Goal: Information Seeking & Learning: Learn about a topic

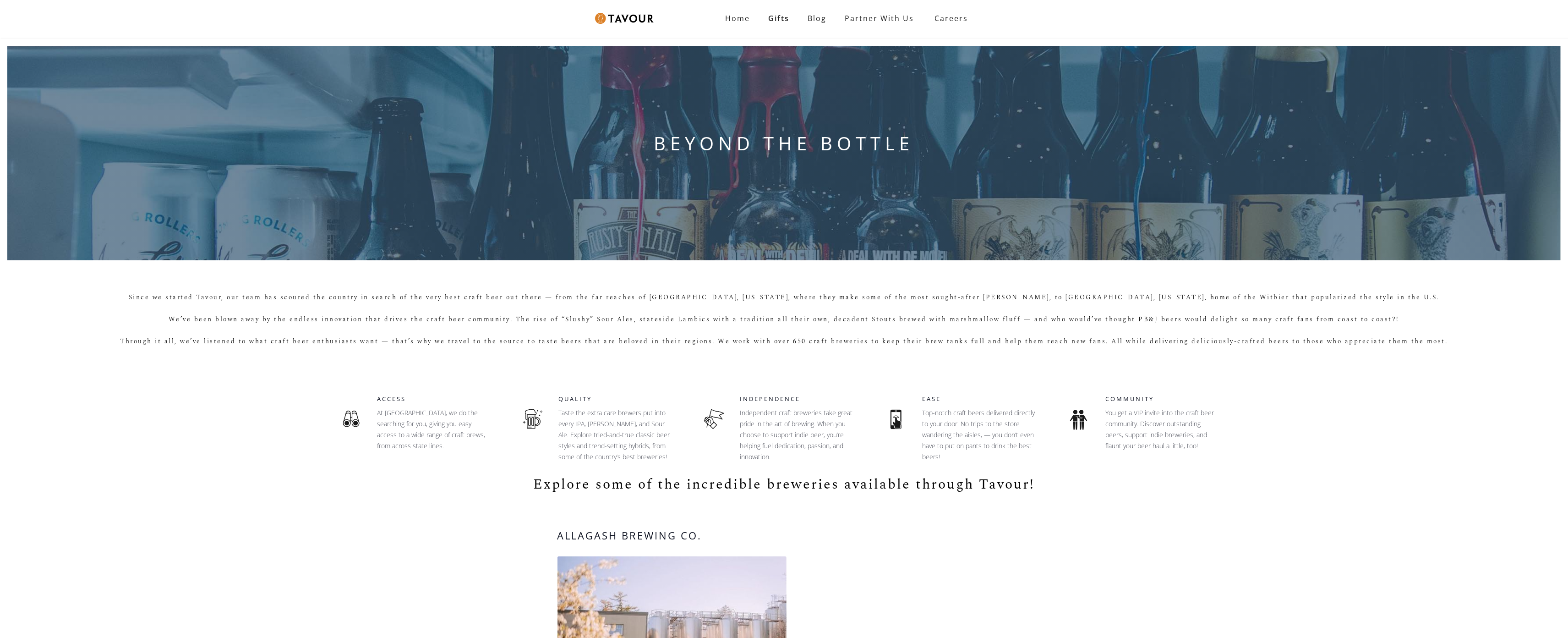
click at [69, 68] on div "BEYOND THE BOTTLE" at bounding box center [784, 153] width 1568 height 229
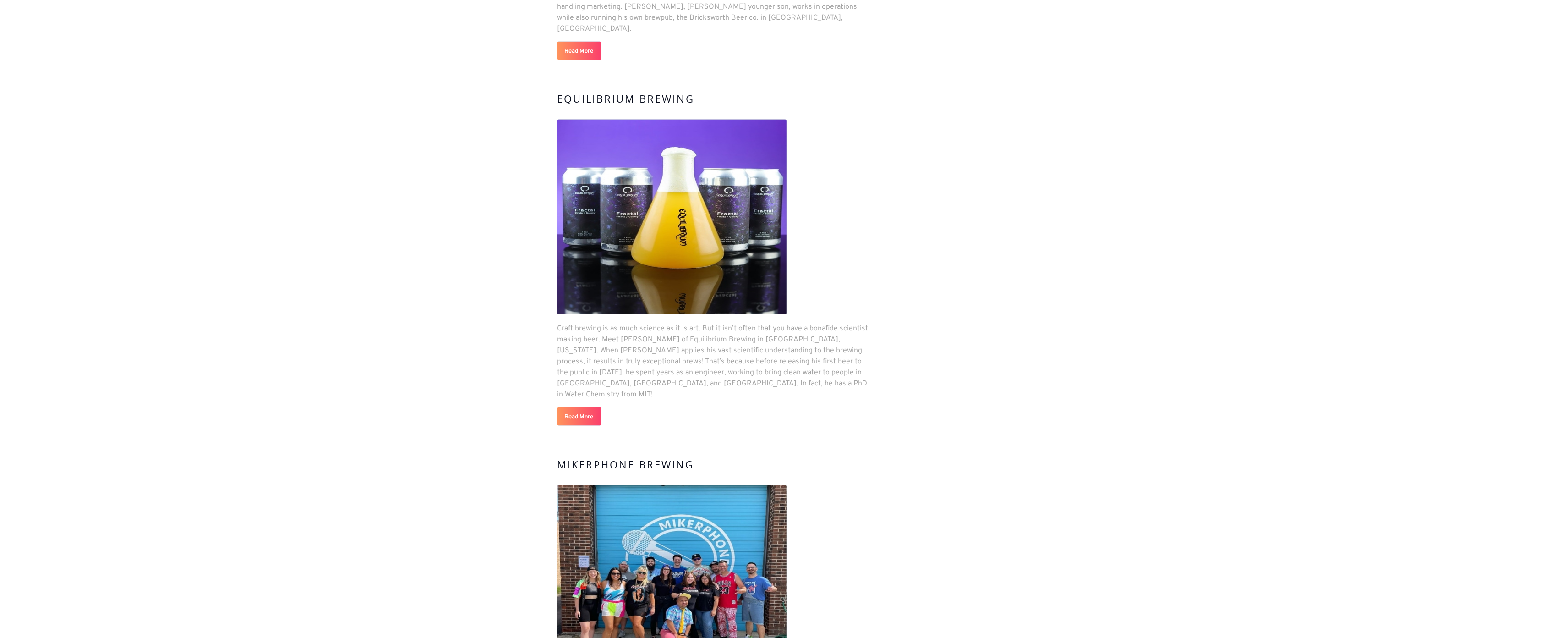
scroll to position [1862, 0]
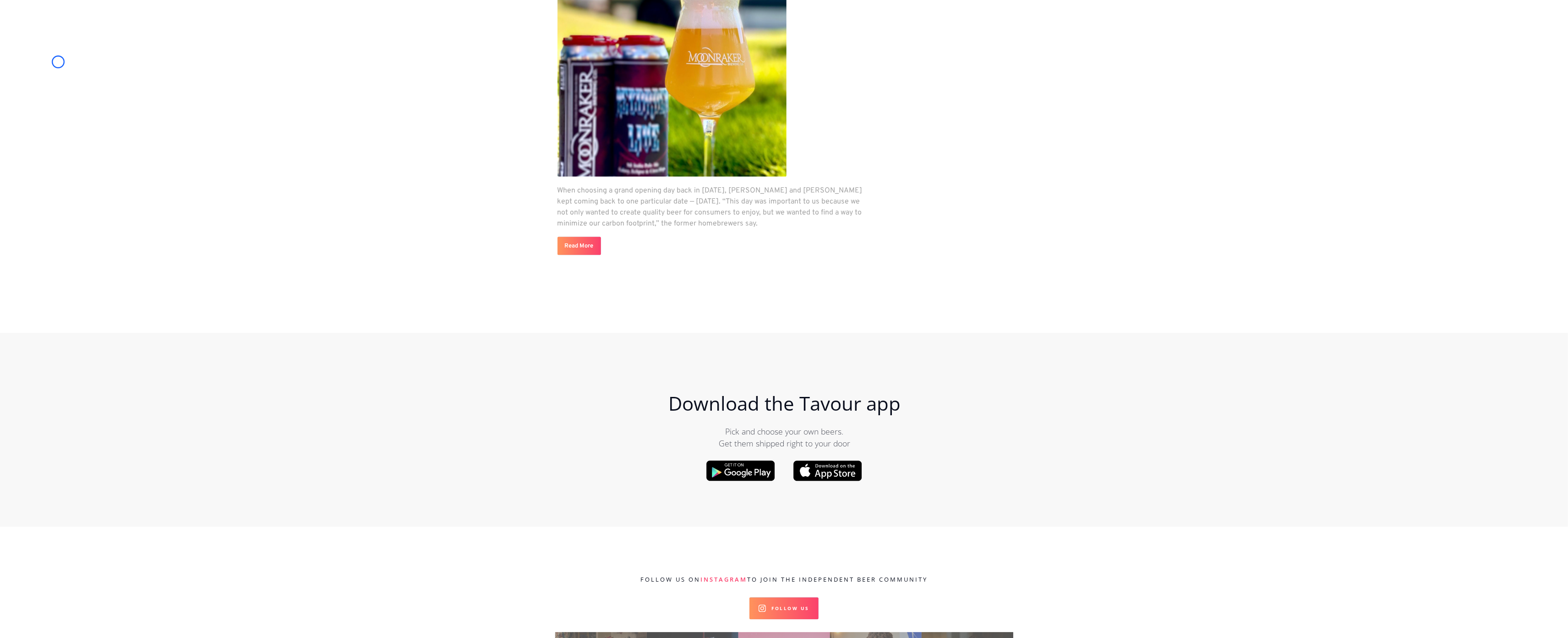
scroll to position [2641, 0]
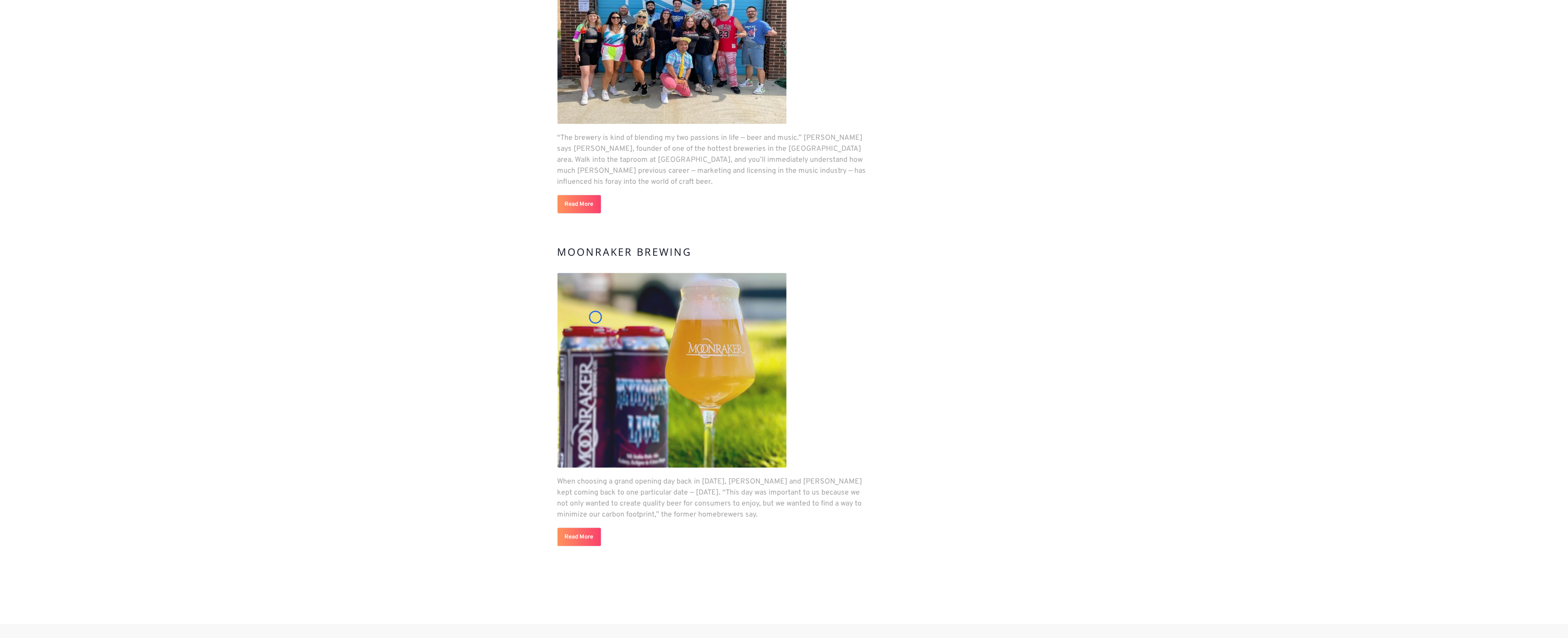
click at [595, 317] on img at bounding box center [672, 371] width 229 height 195
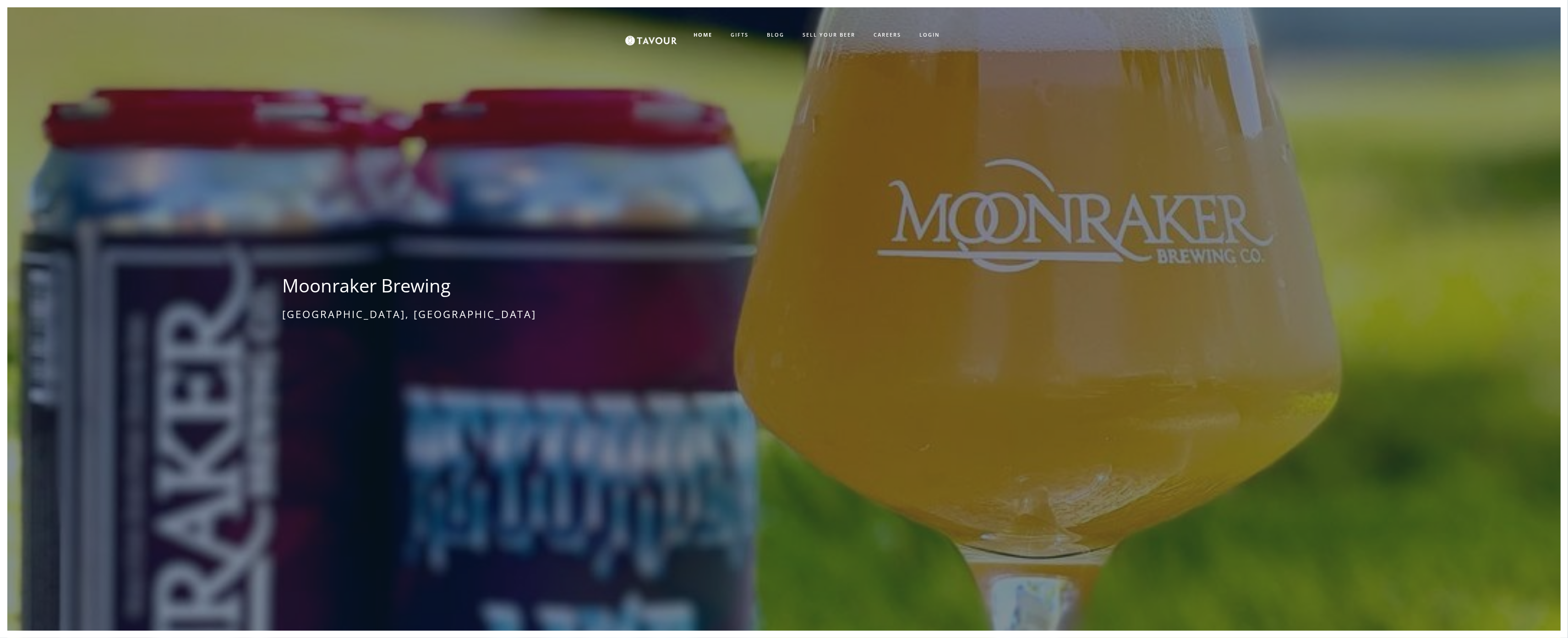
click at [595, 317] on div "Moonraker Brewing Auburn, CA Tavour" at bounding box center [784, 326] width 1517 height 638
click at [55, 56] on div "Moonraker Brewing Auburn, CA Tavour" at bounding box center [784, 326] width 1517 height 638
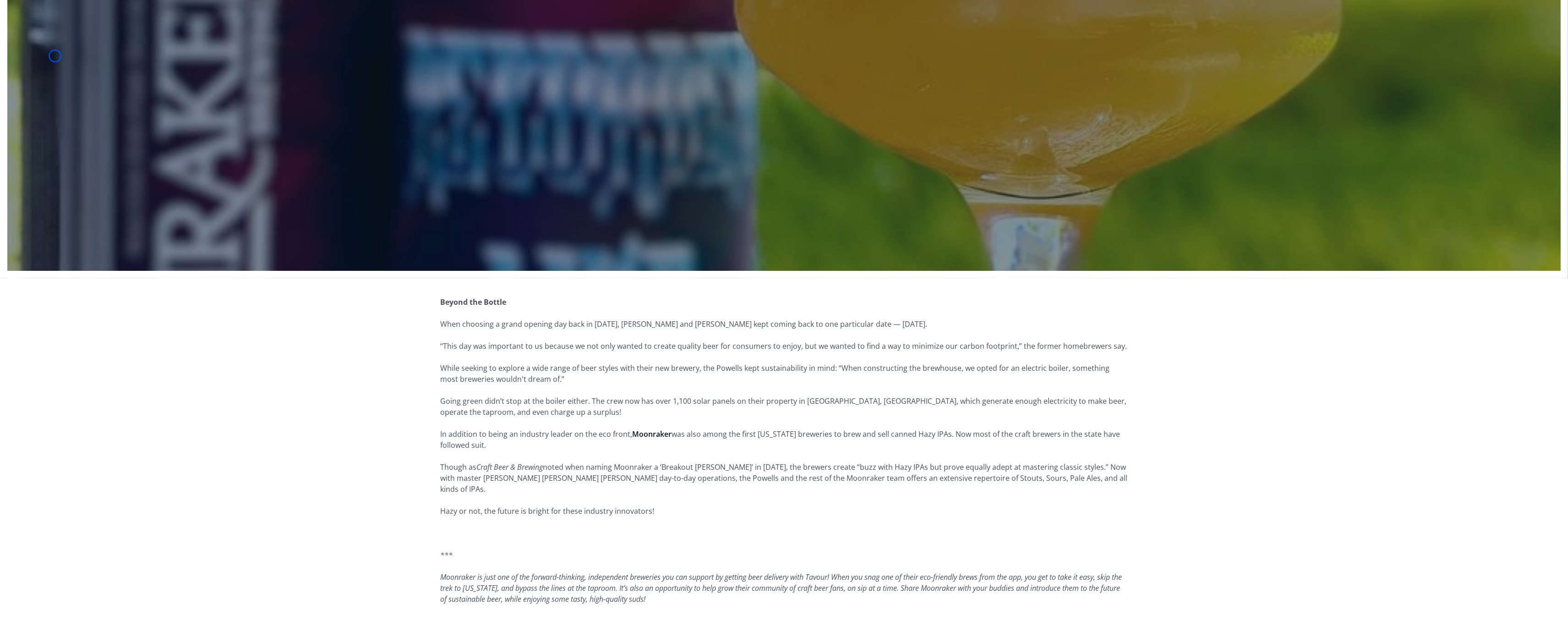
scroll to position [419, 0]
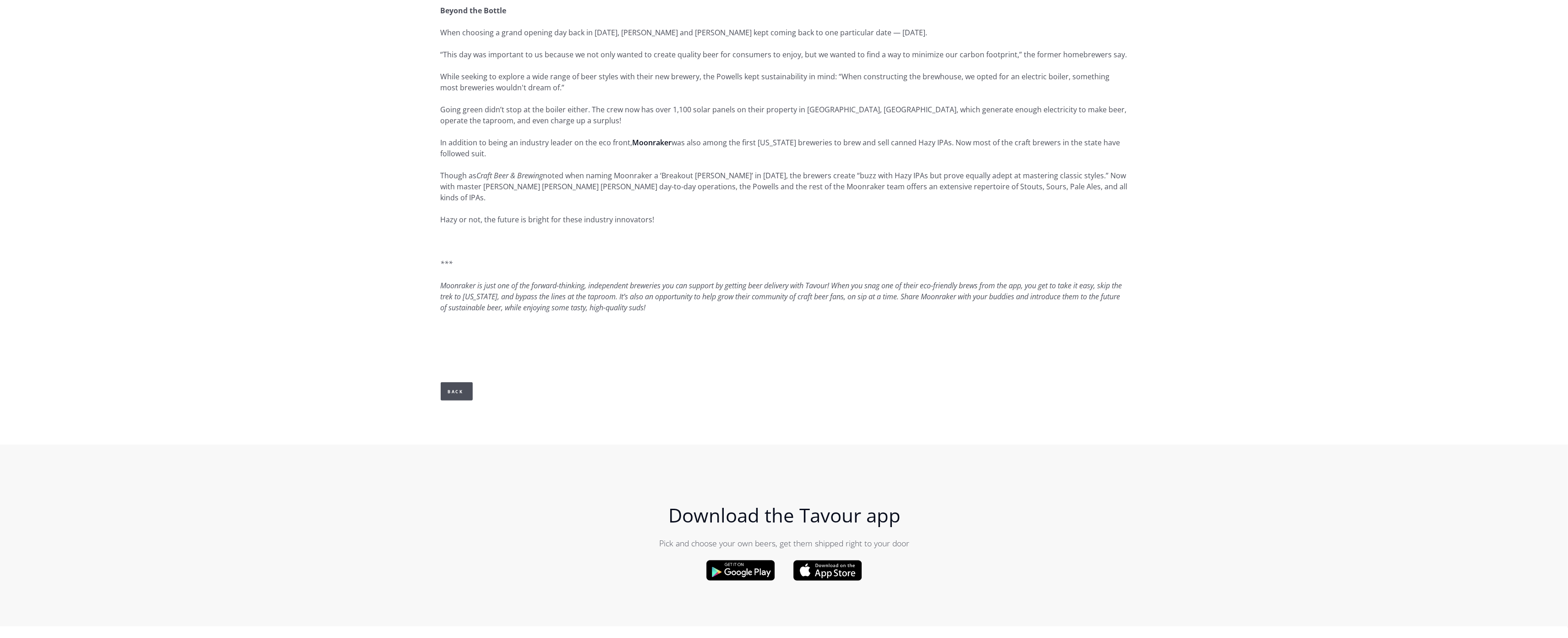
click at [55, 56] on div "Beyond the Bottle When choosing a grand opening day back in 2016, Dan and Karen…" at bounding box center [784, 216] width 1568 height 458
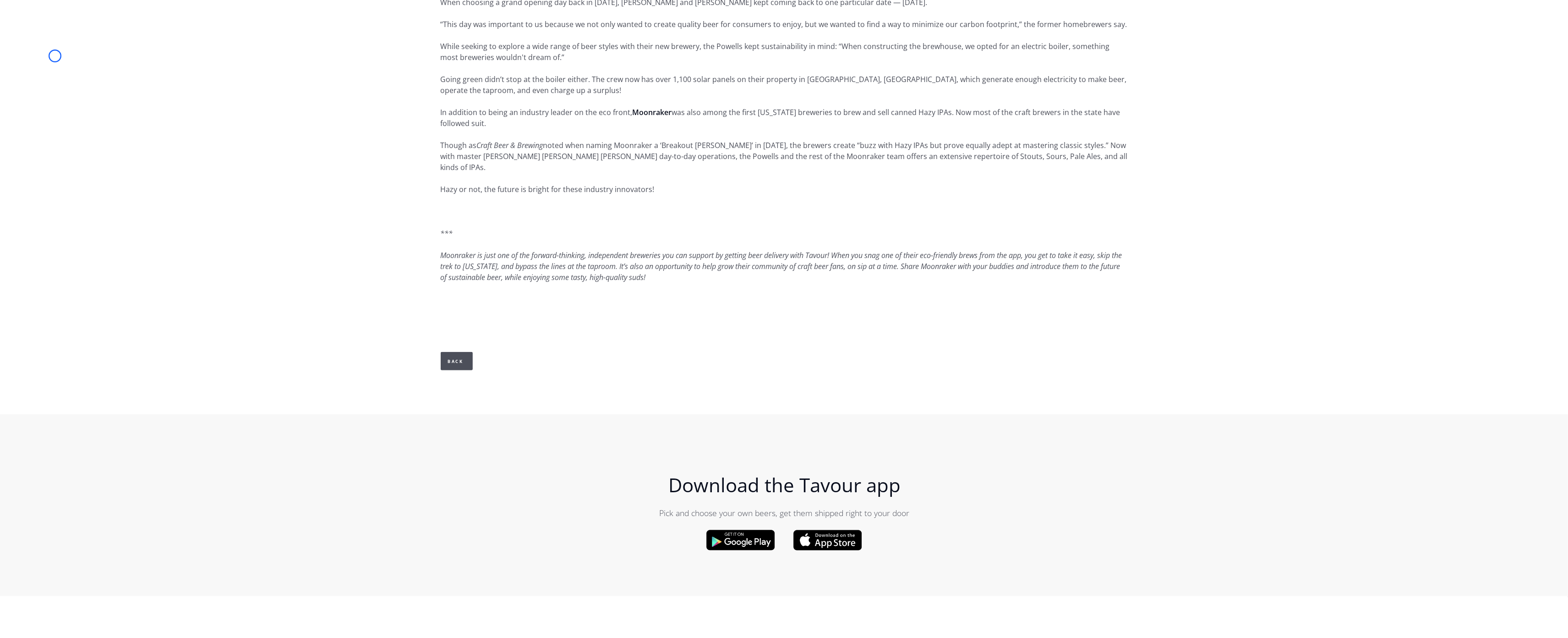
scroll to position [1272, 0]
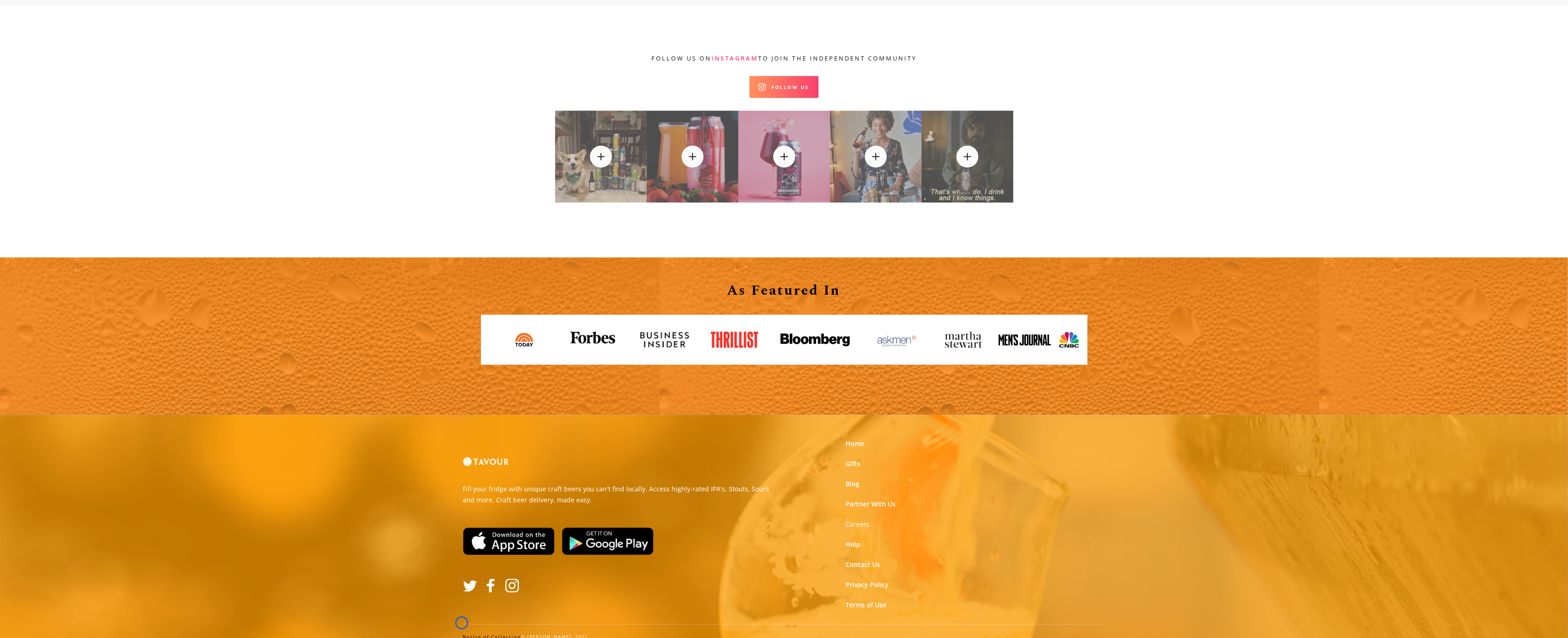
click at [463, 634] on link "Notice of Collection" at bounding box center [492, 637] width 58 height 6
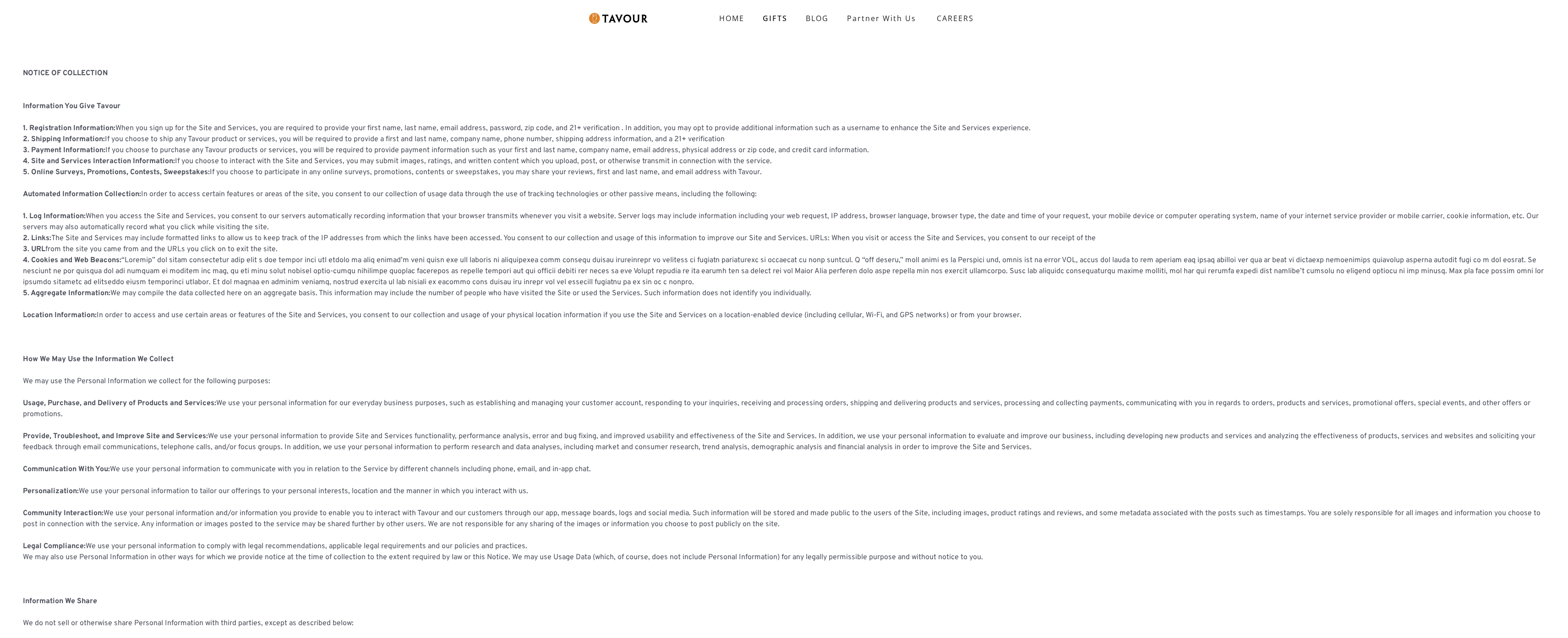
click at [58, 80] on p "NOTICE OF COLLECTION ‍ Information You Give Tavour ‍ 1. Registration Informatio…" at bounding box center [784, 452] width 1522 height 769
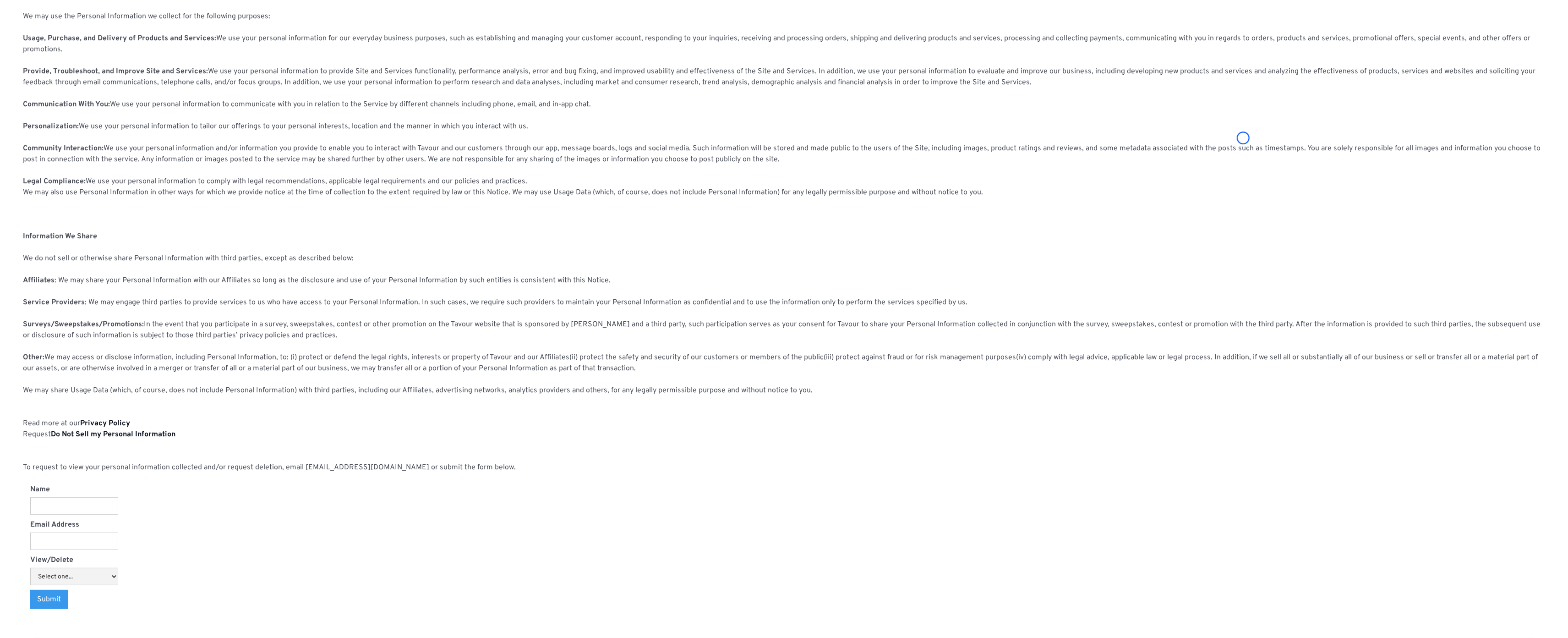
scroll to position [398, 0]
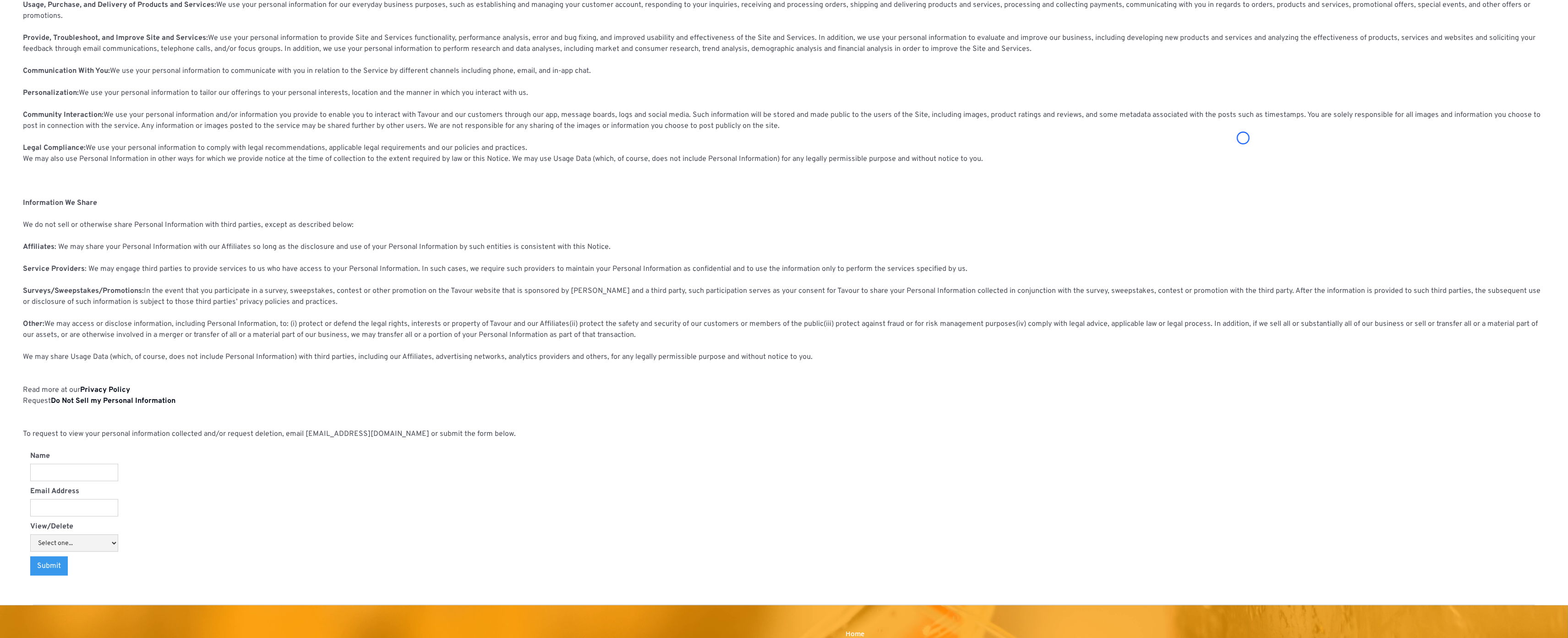
click at [58, 80] on p "NOTICE OF COLLECTION ‍ Information You Give Tavour ‍ 1. Registration Informatio…" at bounding box center [784, 54] width 1522 height 769
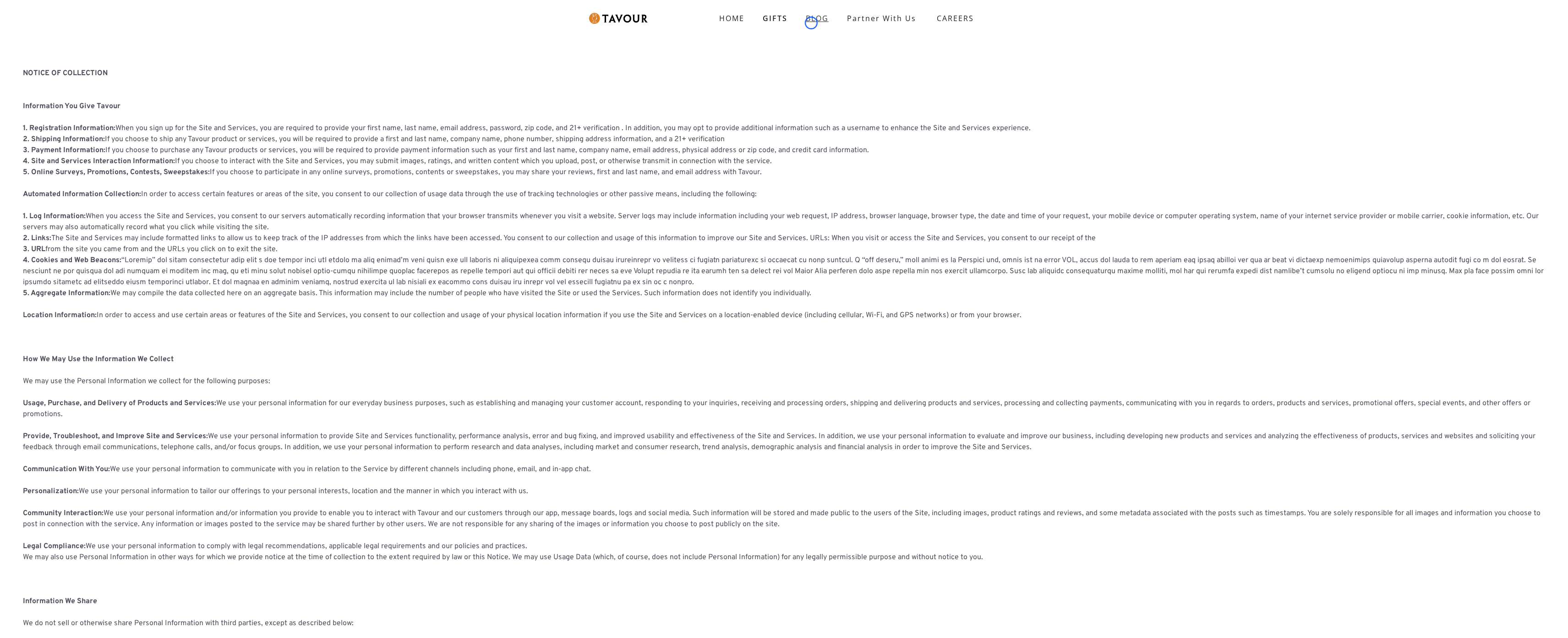
click at [811, 23] on link "BLOG" at bounding box center [817, 18] width 41 height 18
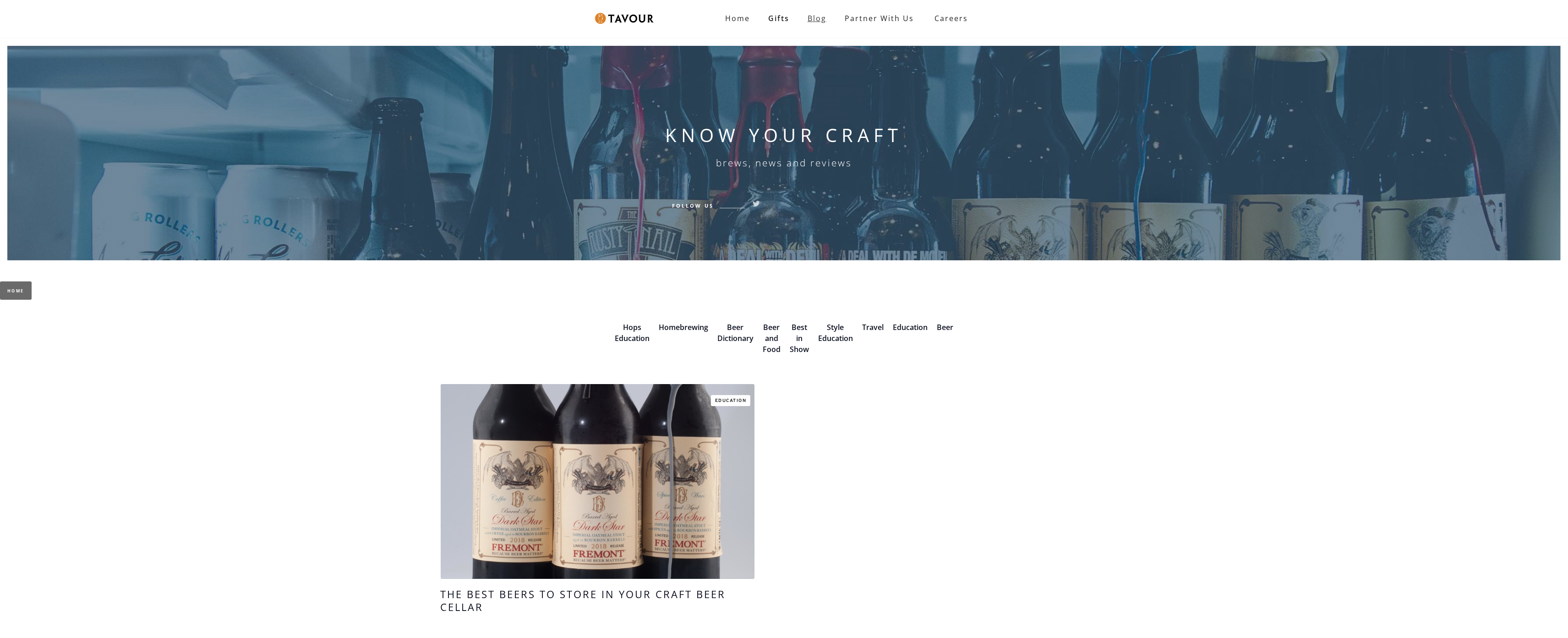
click at [811, 23] on link "Blog" at bounding box center [817, 18] width 37 height 18
click at [75, 91] on div "KNOW YOUR CRAFT brews, news and reviews Follow Us" at bounding box center [784, 153] width 1568 height 229
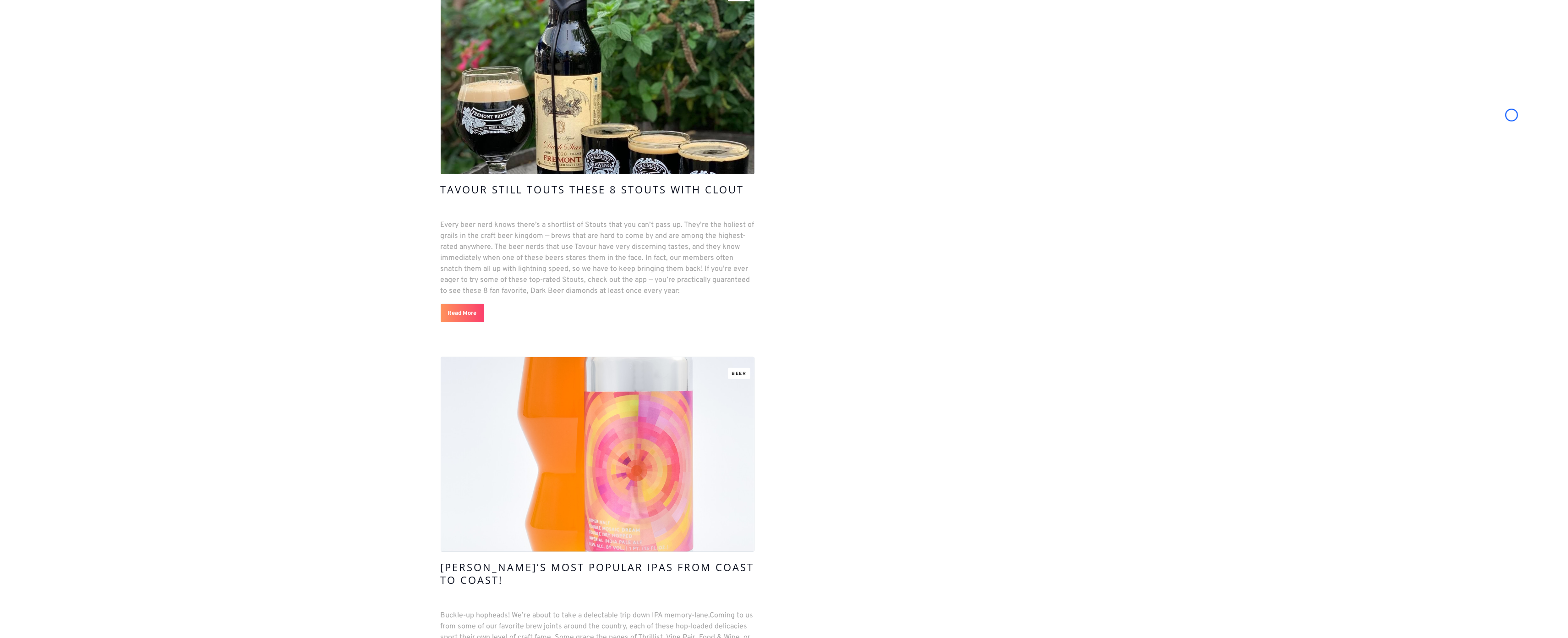
scroll to position [6046, 0]
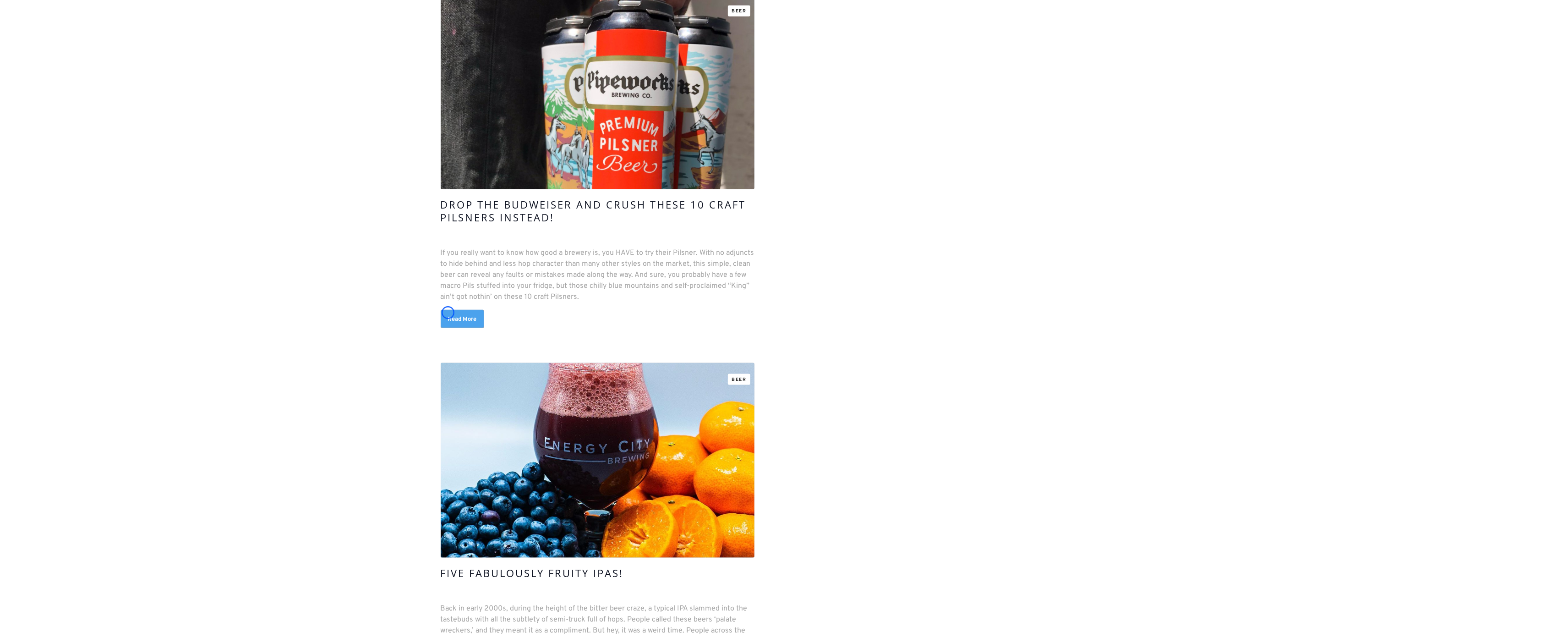
click at [448, 312] on link "Read More" at bounding box center [462, 319] width 43 height 18
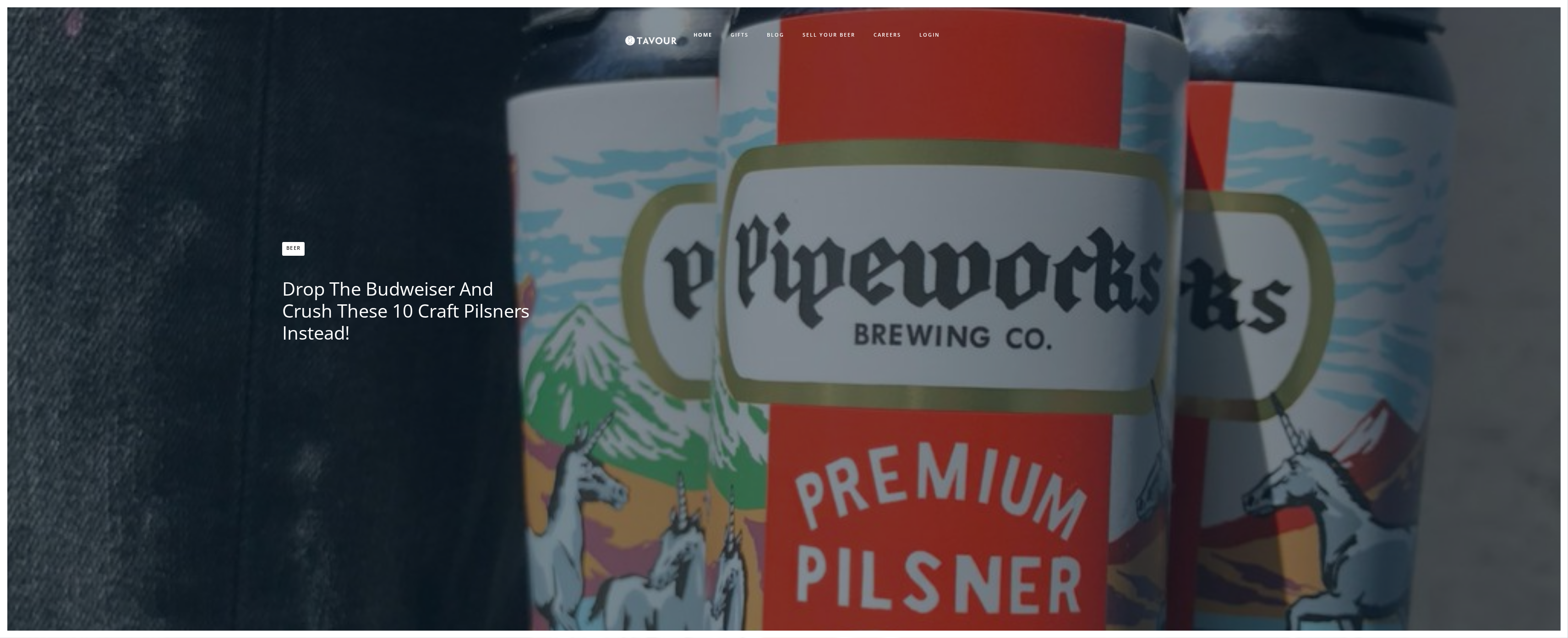
click at [448, 312] on h1 "Drop the Budweiser and Crush these 10 Craft Pilsners Instead!" at bounding box center [413, 310] width 261 height 66
click at [49, 75] on div "Beer Drop the Budweiser and Crush these 10 Craft Pilsners Instead! Tavour" at bounding box center [784, 326] width 1517 height 638
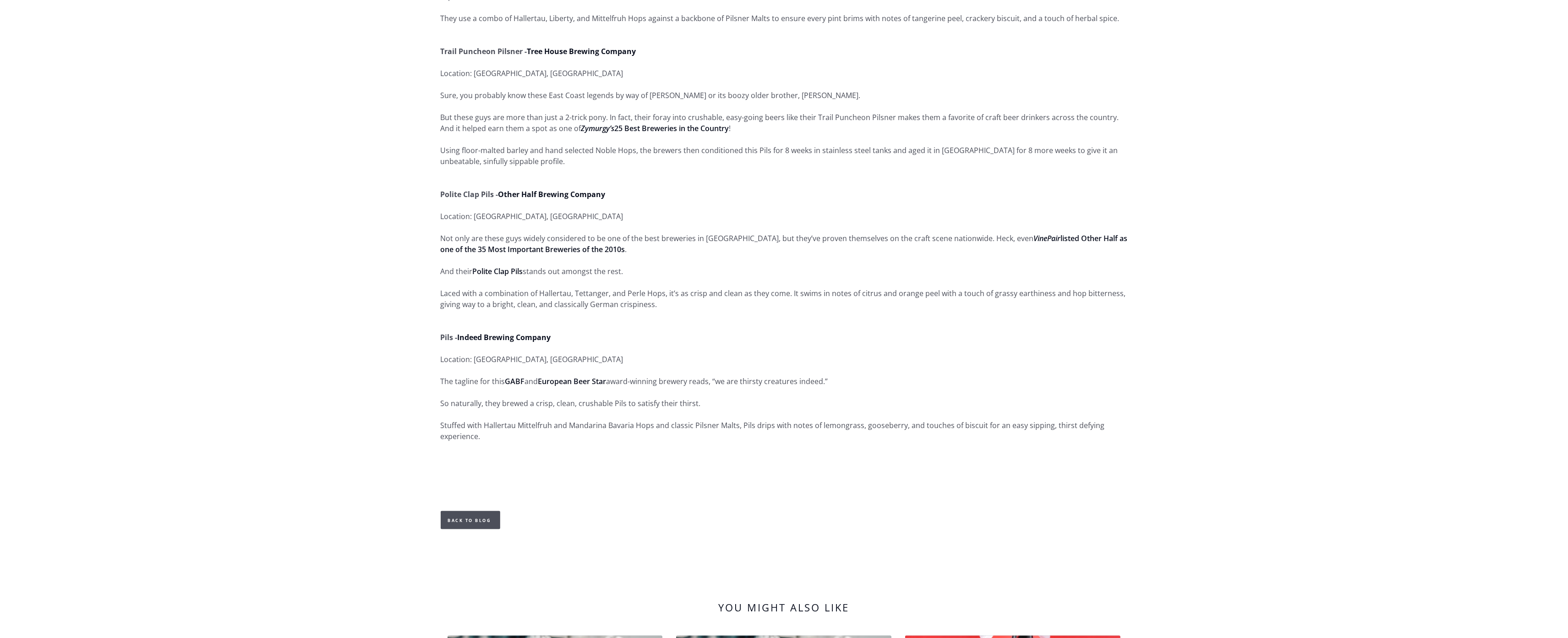
scroll to position [1777, 0]
